Goal: Task Accomplishment & Management: Use online tool/utility

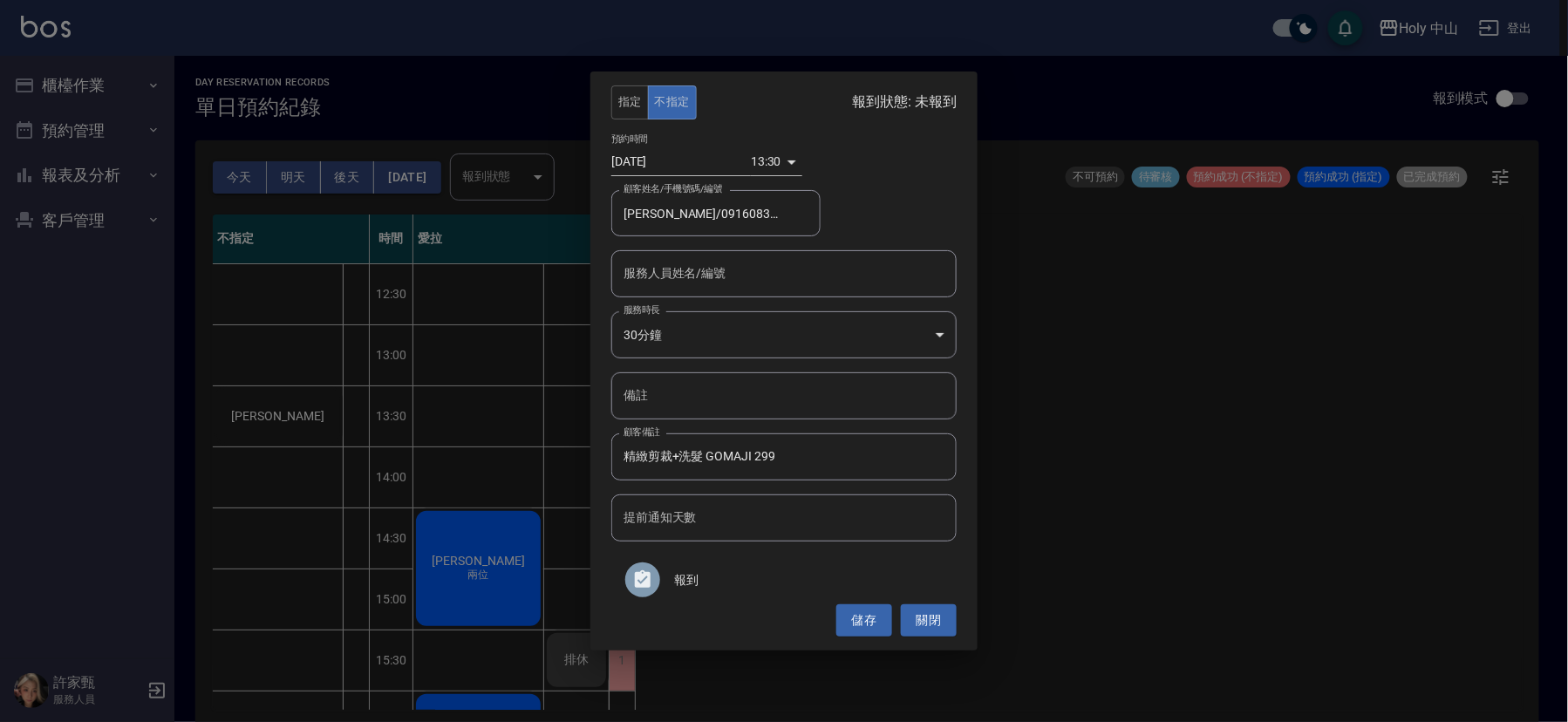
click at [1164, 472] on div "指定 不指定 報到狀態: 未報到 預約時間 [DATE] 13:30 1757827800000 顧客姓名/手機號碼/編號 [PERSON_NAME]/091…" at bounding box center [784, 361] width 1568 height 722
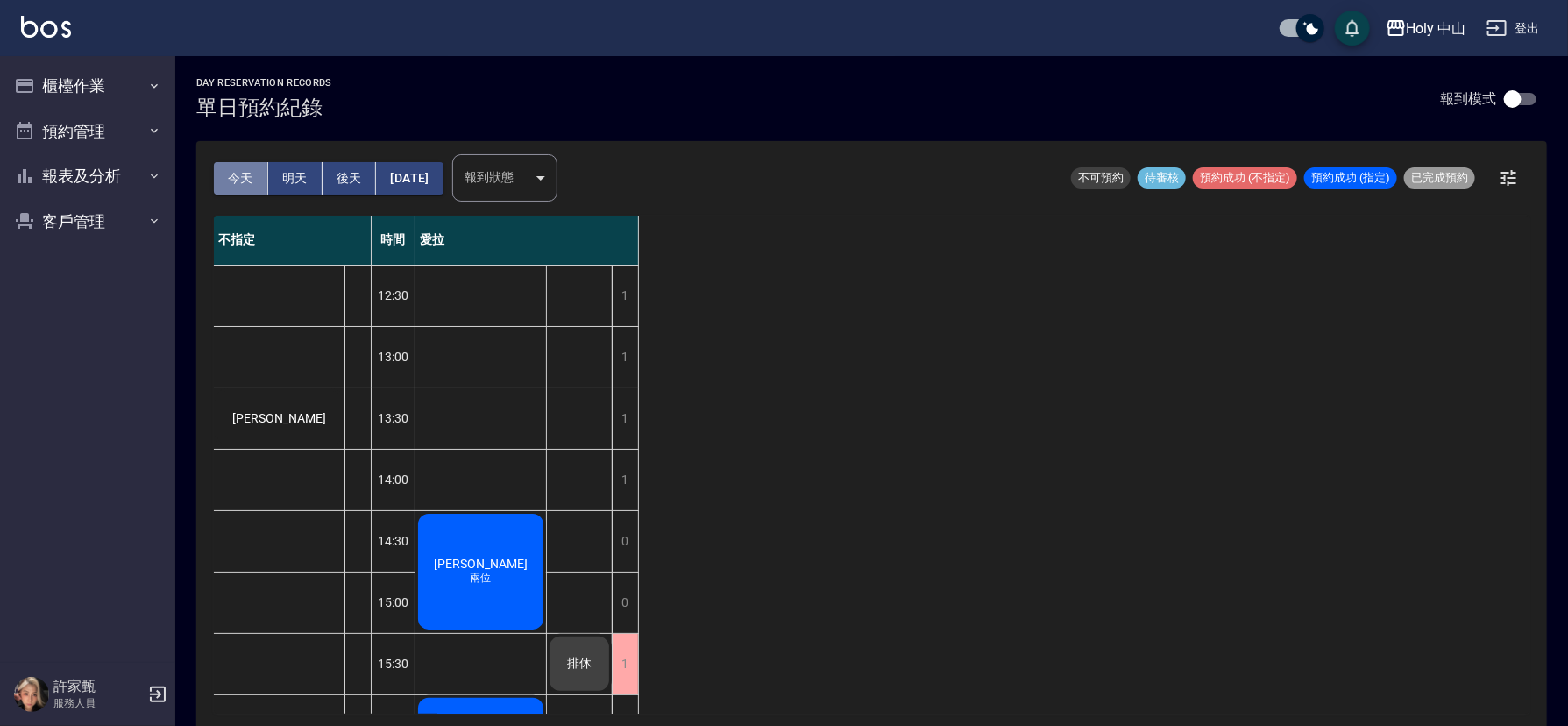
click at [236, 176] on button "今天" at bounding box center [241, 178] width 54 height 32
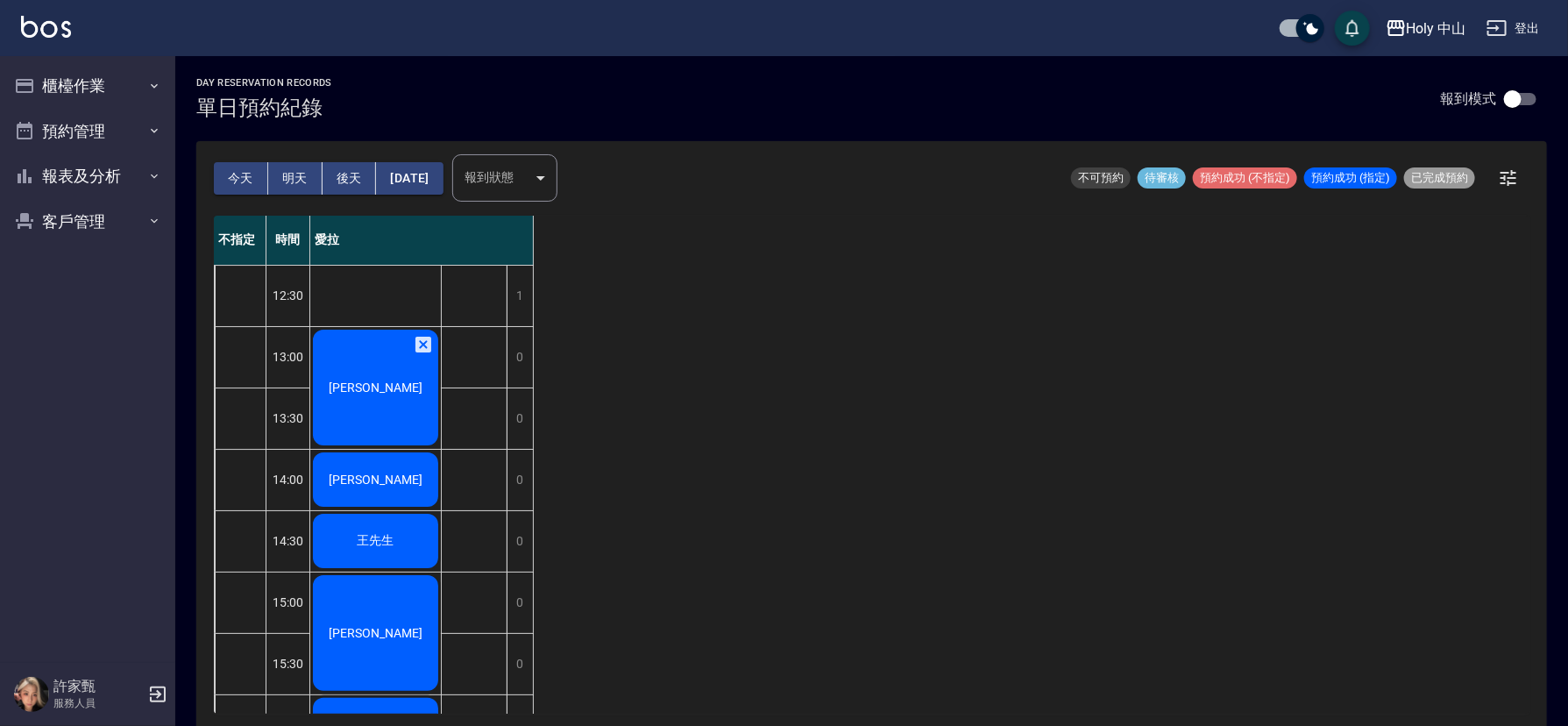
click at [370, 394] on span "[PERSON_NAME]" at bounding box center [375, 388] width 100 height 14
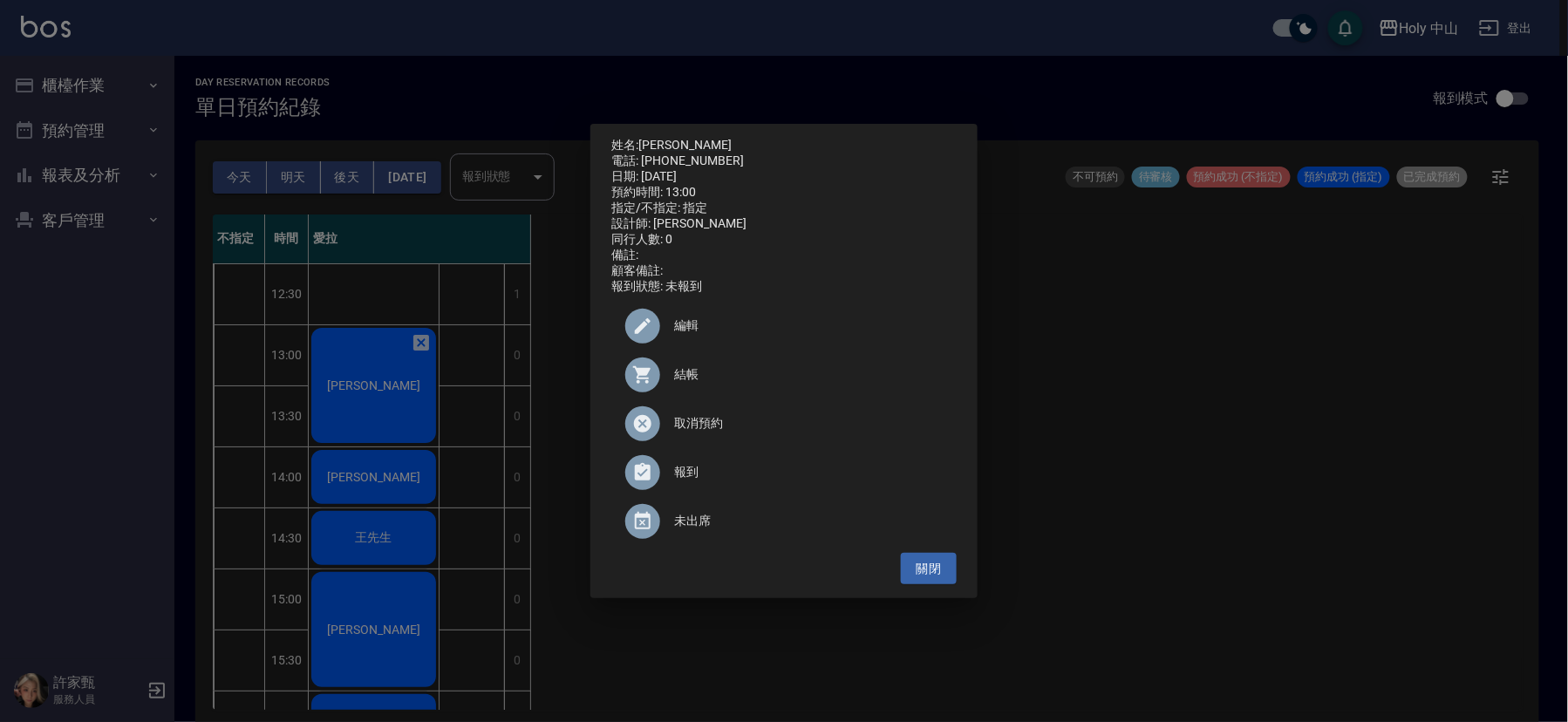
click at [693, 384] on span "結帳" at bounding box center [808, 374] width 269 height 18
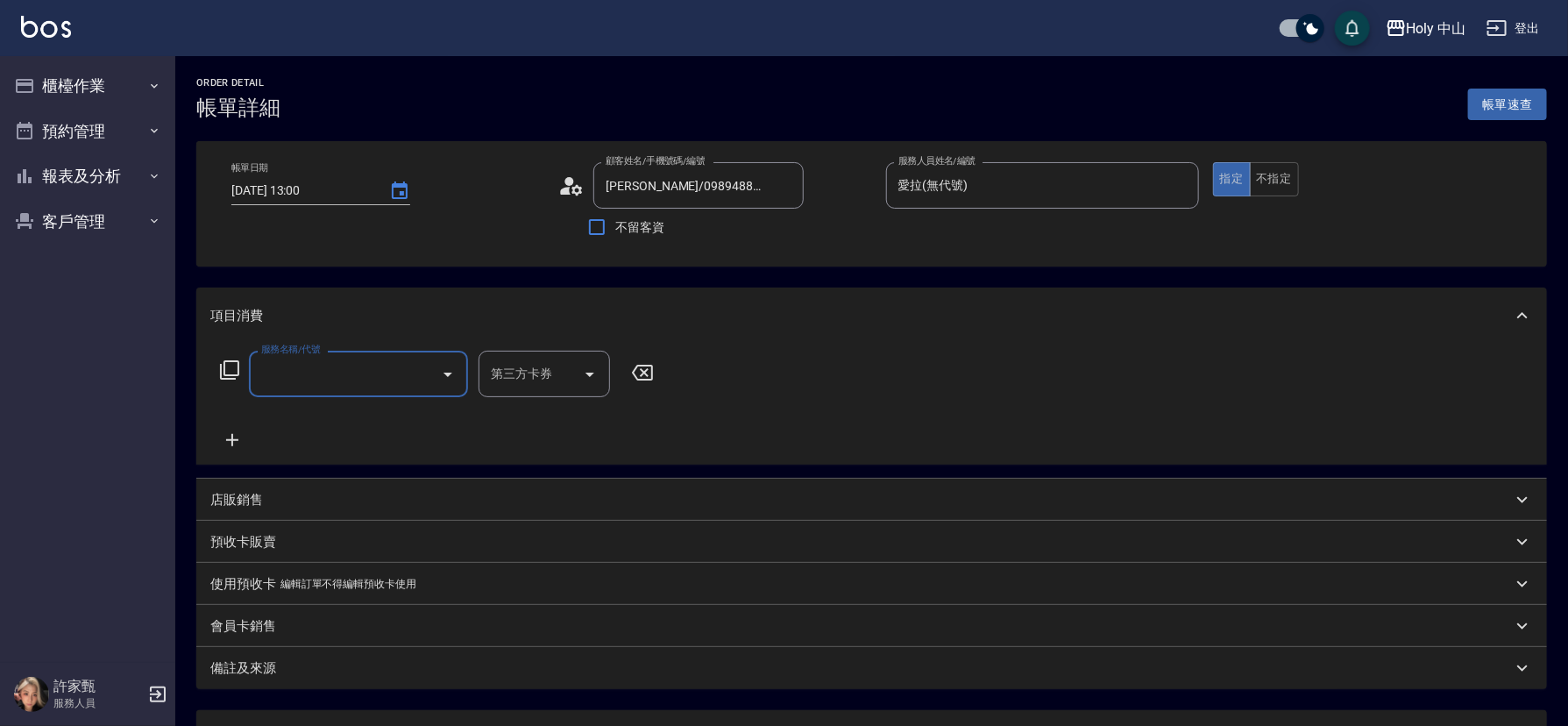
click at [391, 382] on input "服務名稱/代號" at bounding box center [345, 373] width 177 height 30
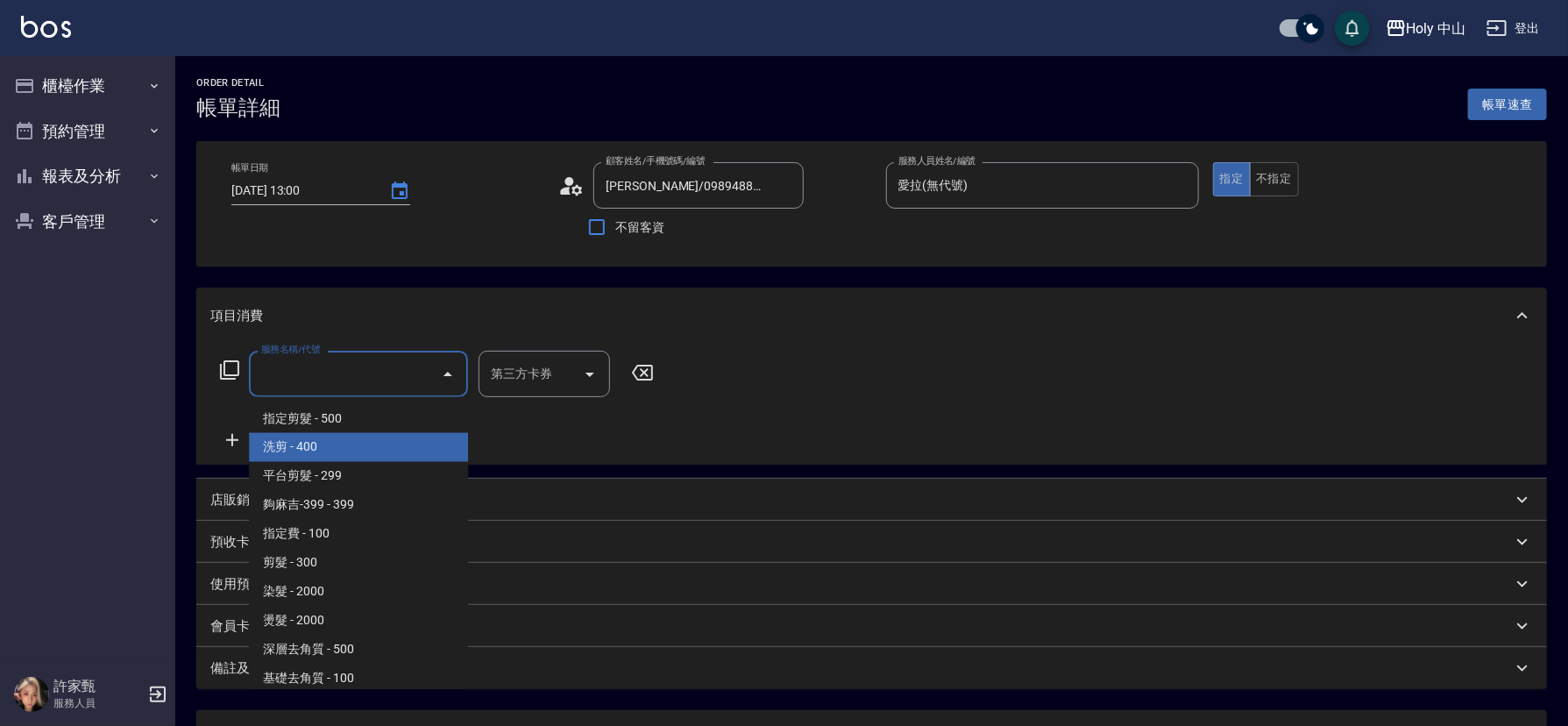
click at [340, 444] on span "洗剪 - 400" at bounding box center [358, 447] width 219 height 29
type input "洗剪(3)"
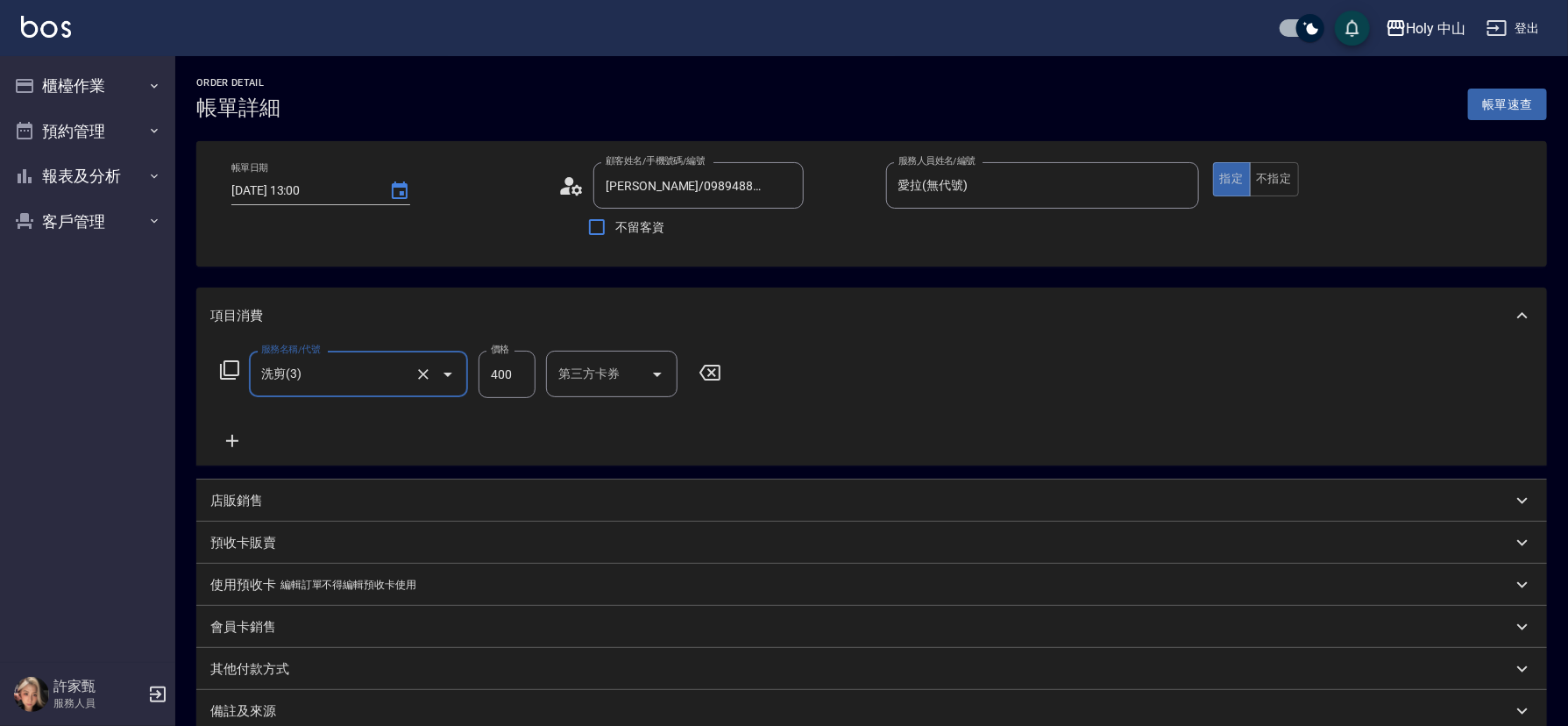
click at [495, 373] on input "400" at bounding box center [507, 374] width 57 height 47
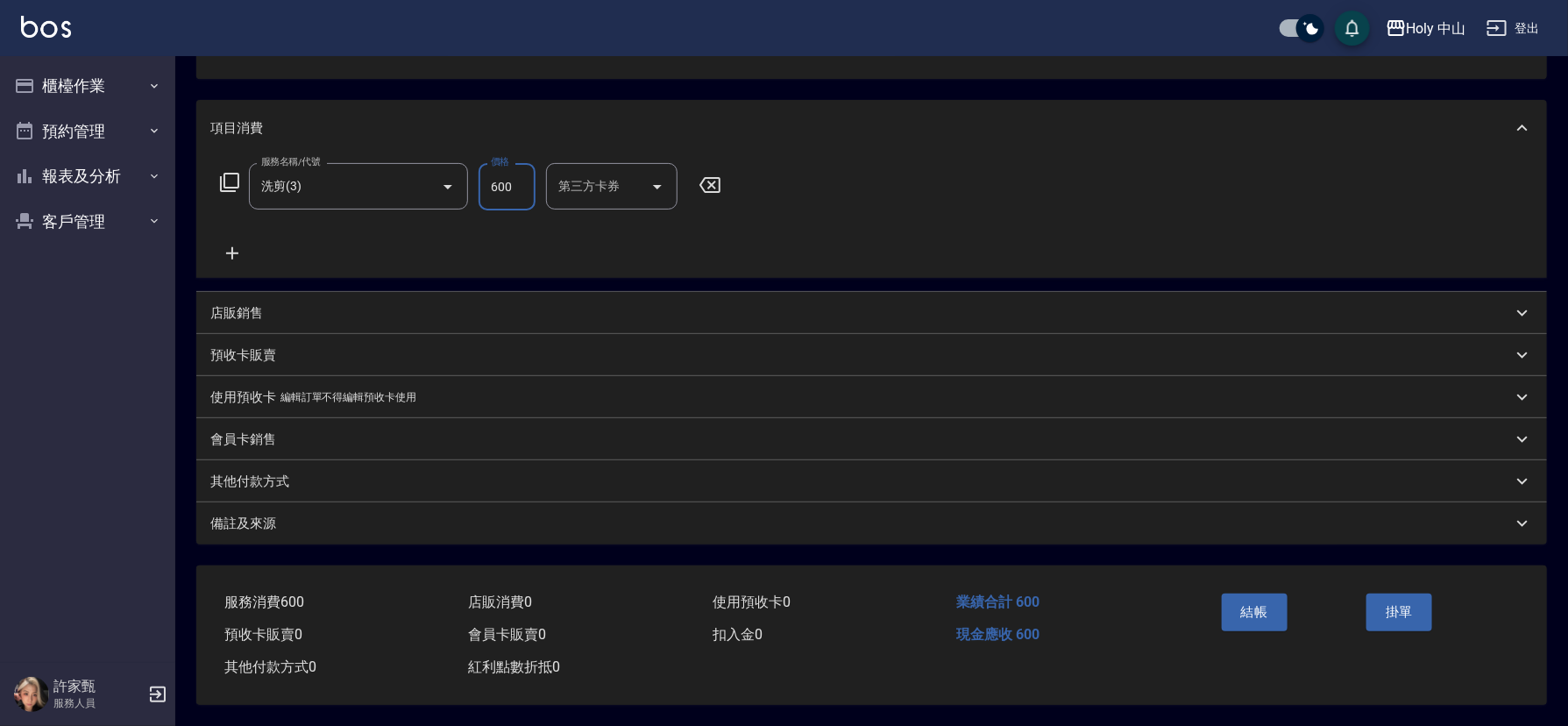
scroll to position [193, 0]
type input "600"
click at [1229, 521] on div "備註及來源" at bounding box center [861, 523] width 1302 height 18
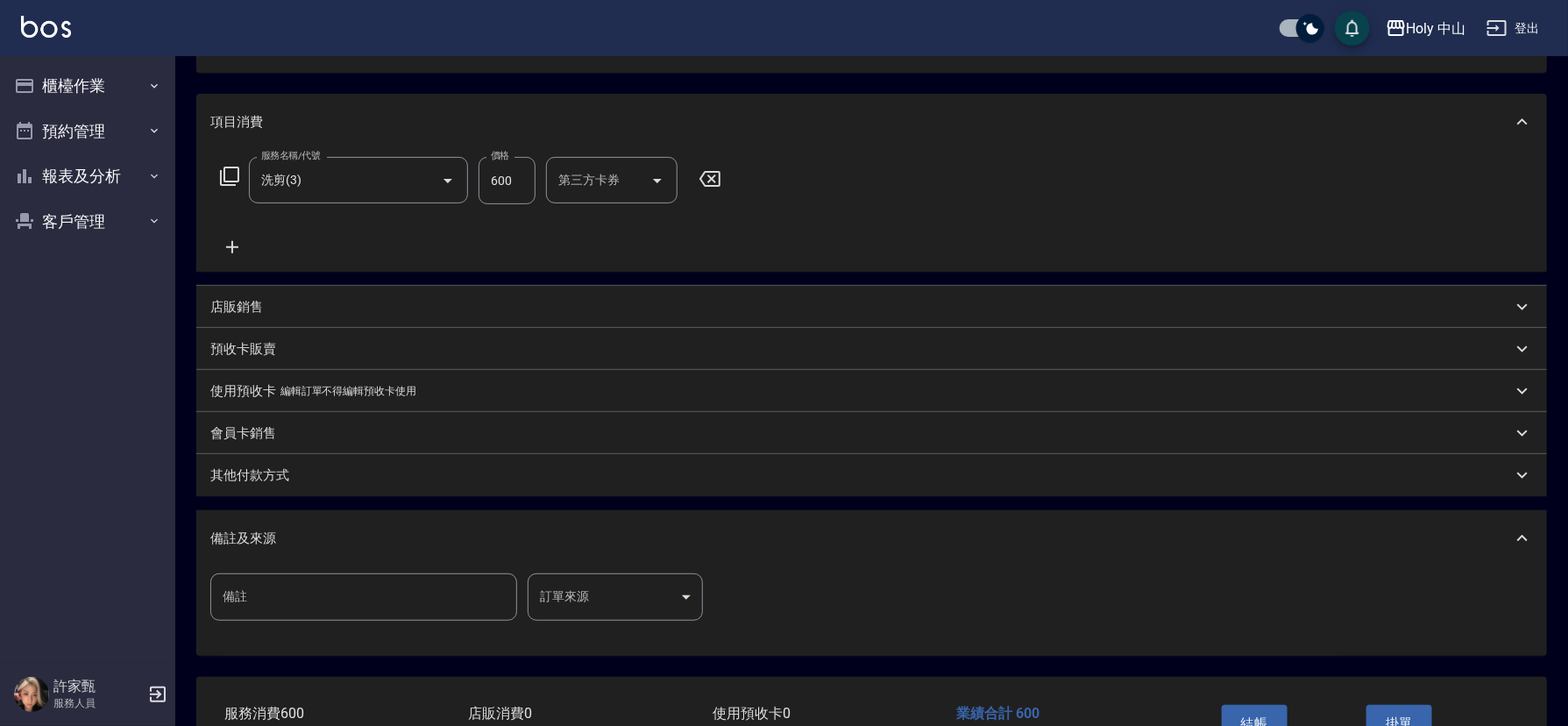
click at [589, 608] on body "Holy 中山 登出 櫃檯作業 打帳單 帳單列表 營業儀表板 現場電腦打卡 預約管理 預約管理 單日預約紀錄 單週預約紀錄 報表及分析 報表目錄 店家日報表 …" at bounding box center [784, 322] width 1568 height 1031
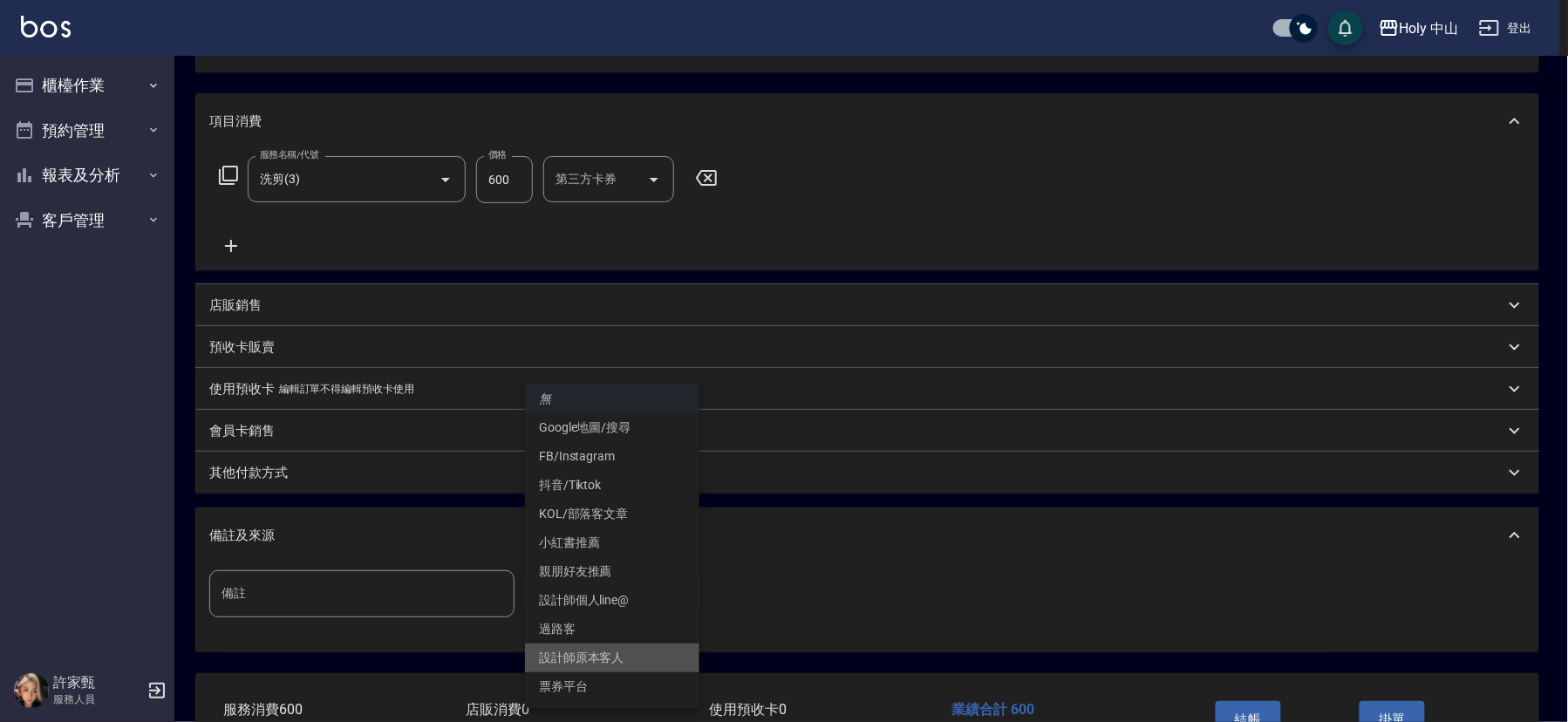
click at [577, 648] on li "設計師原本客人" at bounding box center [612, 658] width 174 height 29
type input "設計師原本客人"
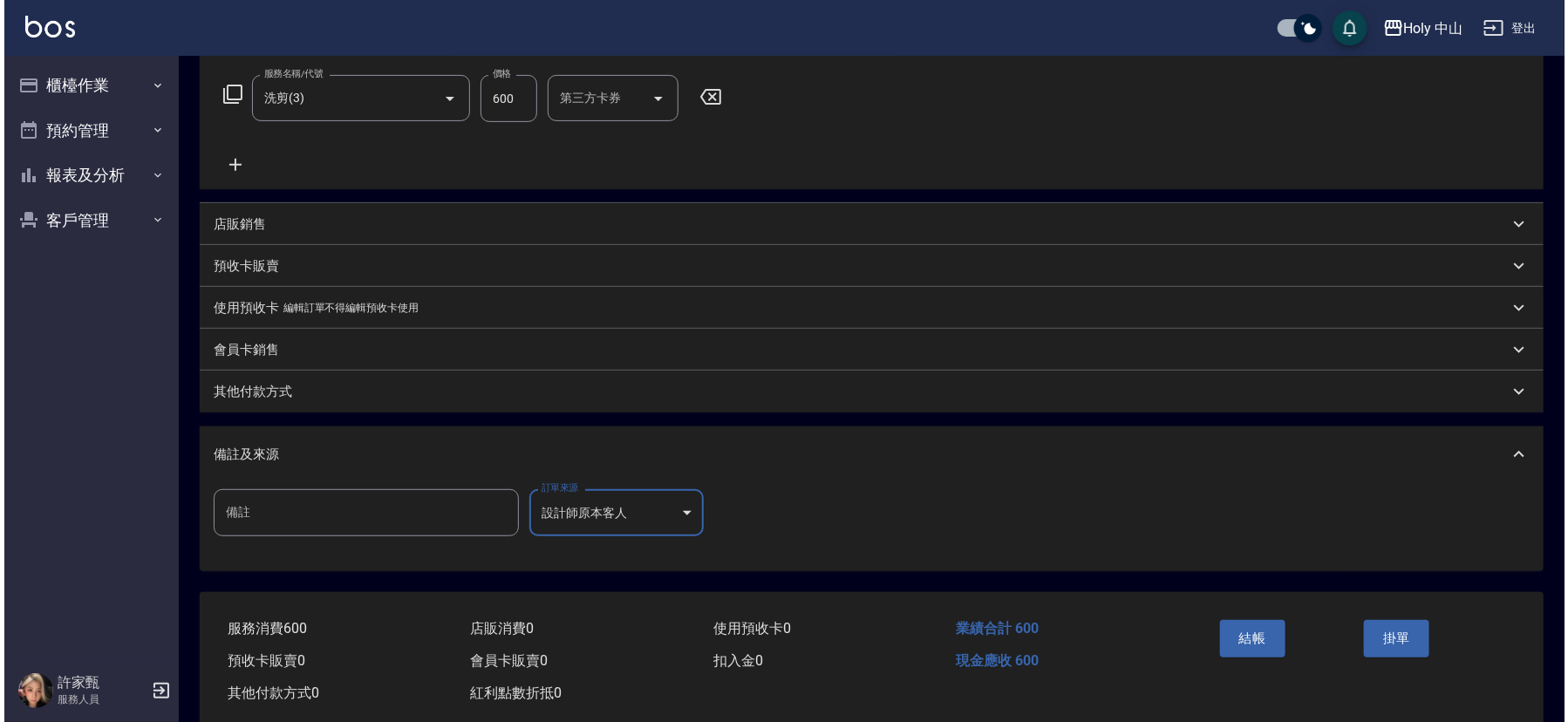
scroll to position [309, 0]
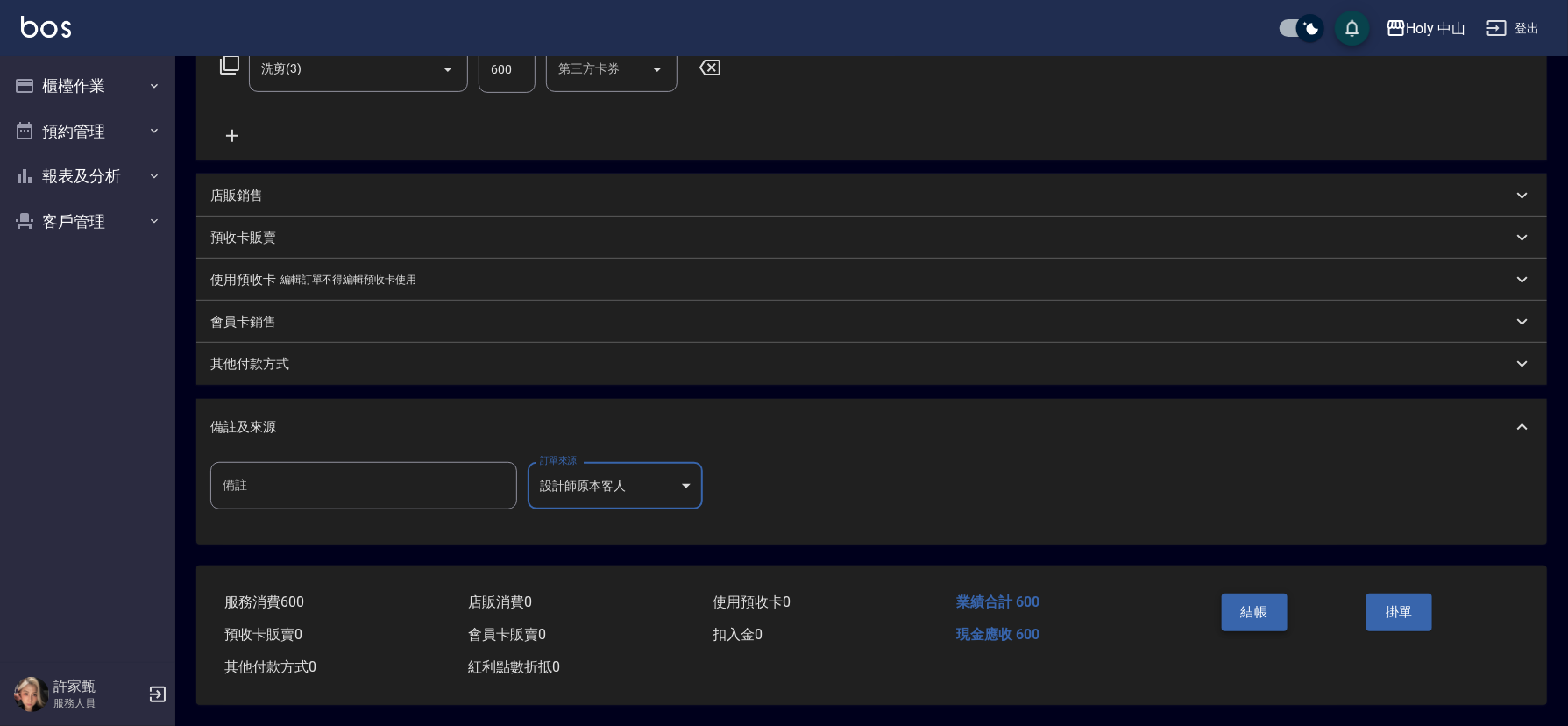
click at [1247, 593] on button "結帳" at bounding box center [1254, 611] width 65 height 37
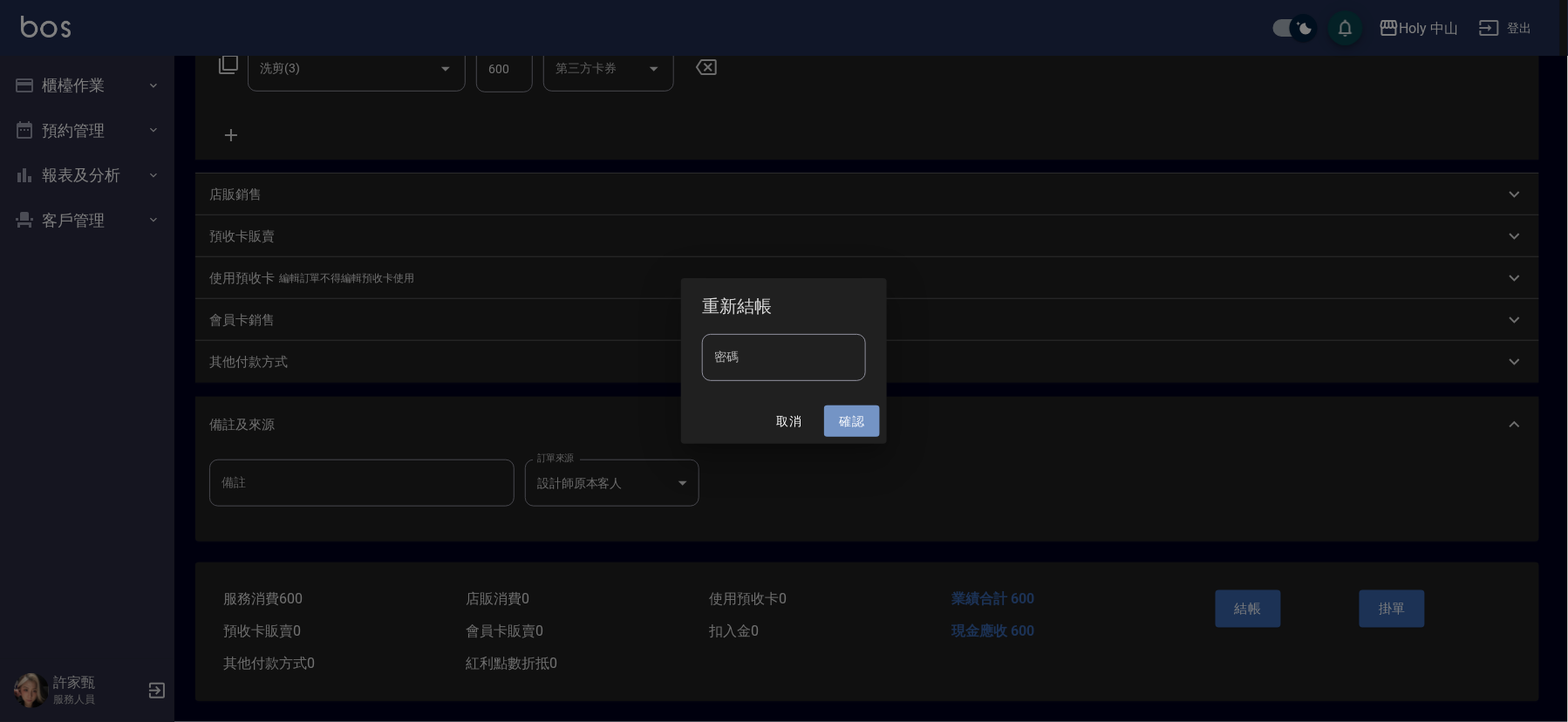
click at [859, 418] on button "確認" at bounding box center [851, 421] width 56 height 32
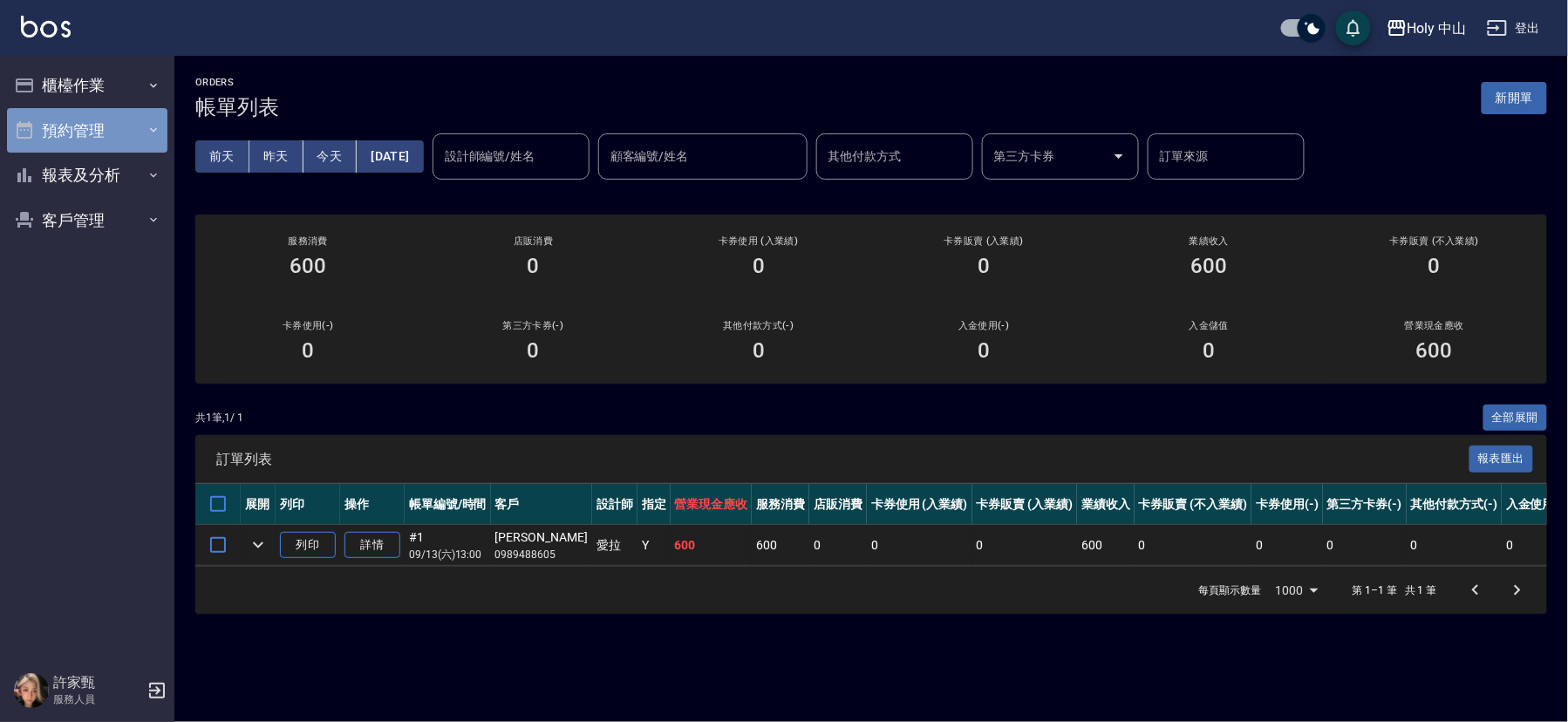
click at [71, 123] on button "預約管理" at bounding box center [87, 131] width 160 height 45
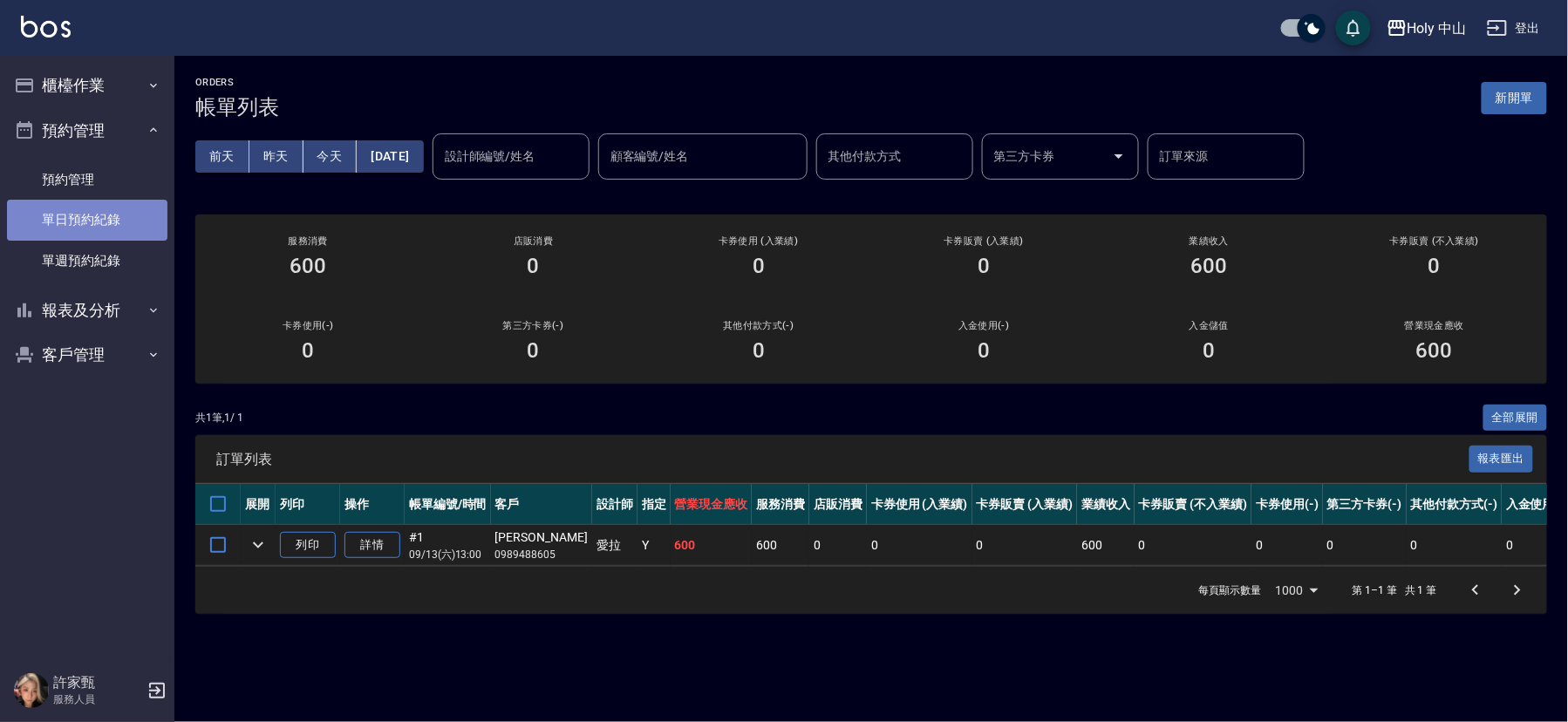
click at [124, 216] on link "單日預約紀錄" at bounding box center [87, 220] width 160 height 41
